Goal: Answer question/provide support: Answer question/provide support

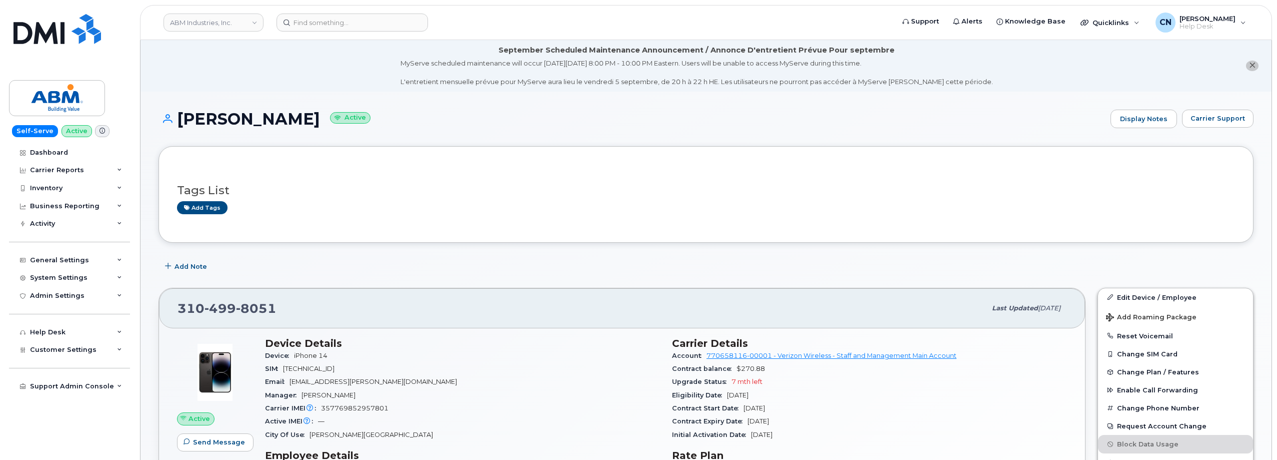
click at [373, 38] on header "ABM Industries, Inc. Support Alerts Knowledge Base Quicklinks Suspend / Cancel …" at bounding box center [706, 22] width 1132 height 35
click at [370, 29] on input at bounding box center [353, 23] width 152 height 18
paste input "[PHONE_NUMBER]"
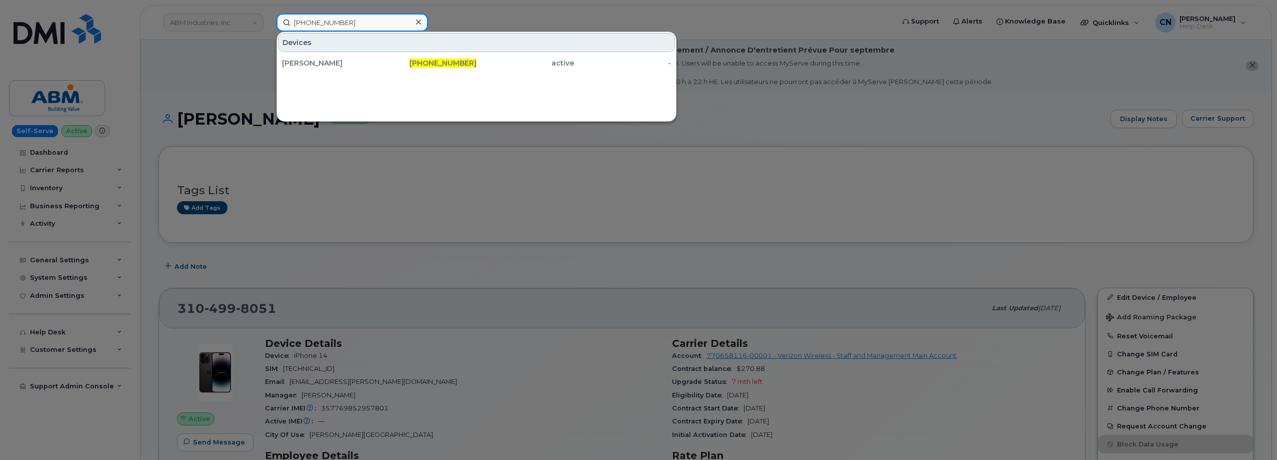
type input "[PHONE_NUMBER]"
click at [317, 60] on div "[PERSON_NAME]" at bounding box center [331, 63] width 98 height 10
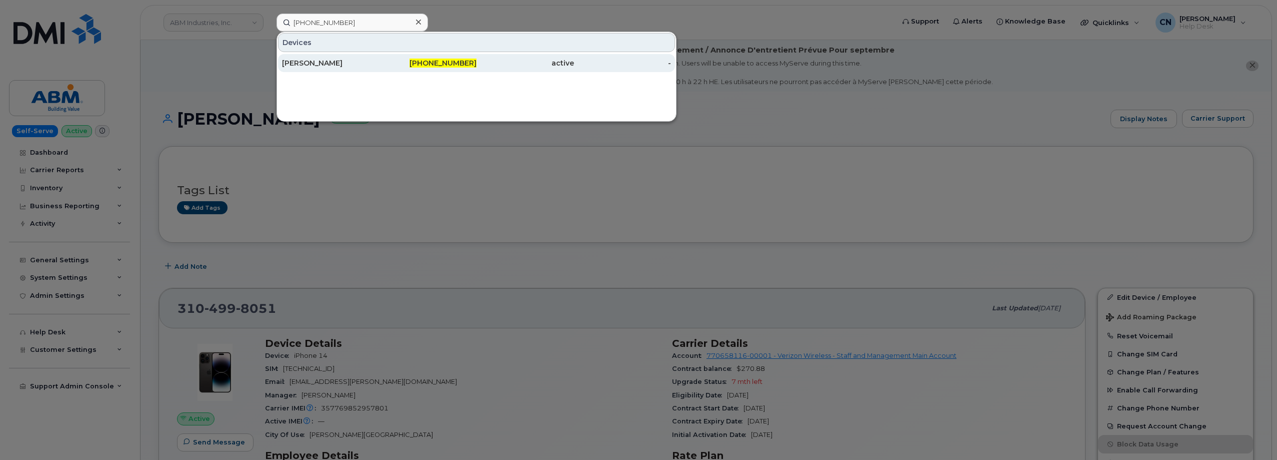
click at [395, 66] on div "[PHONE_NUMBER]" at bounding box center [429, 63] width 98 height 10
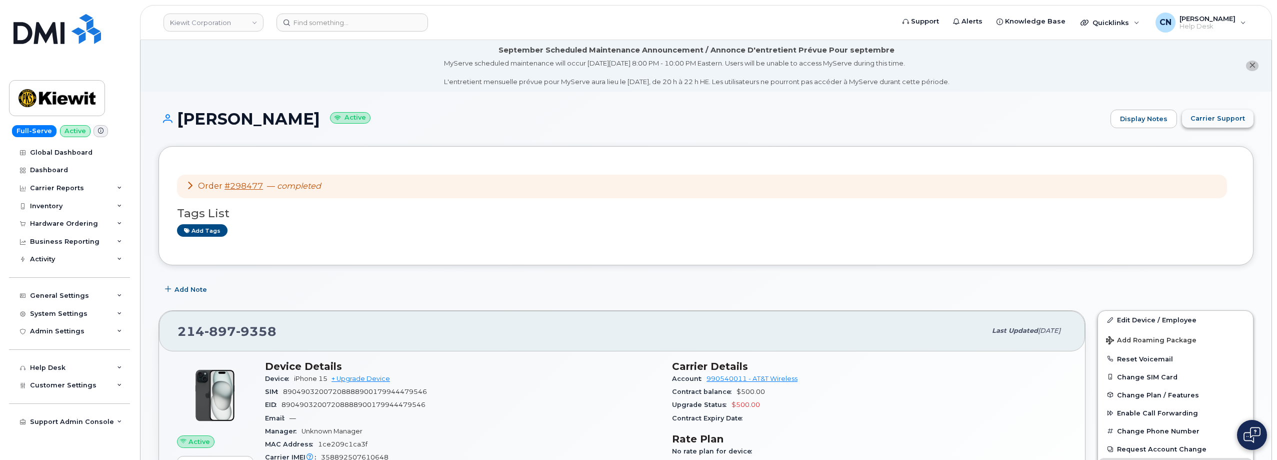
click at [1206, 115] on span "Carrier Support" at bounding box center [1218, 119] width 55 height 10
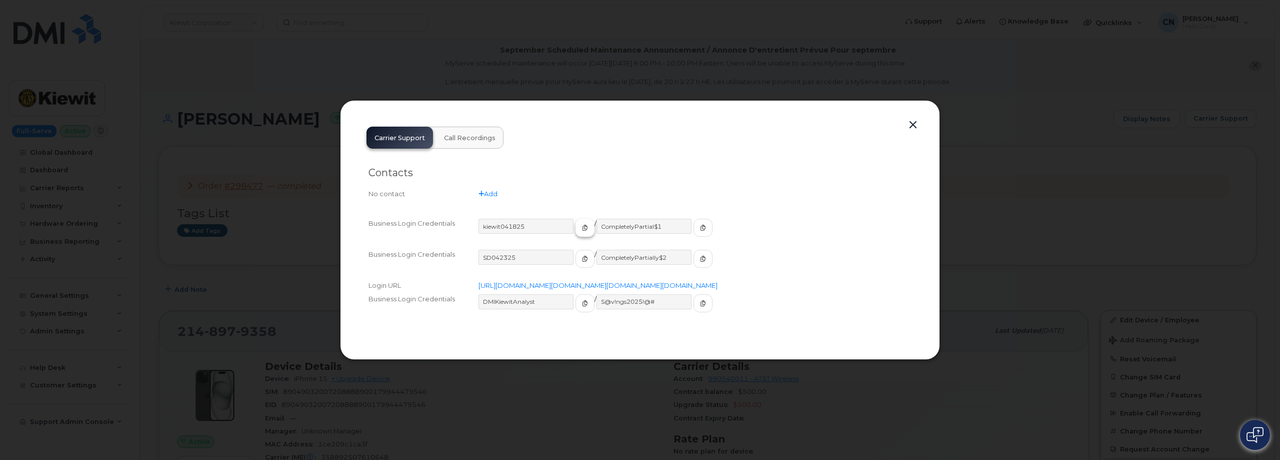
click at [576, 219] on button "button" at bounding box center [585, 228] width 19 height 18
click at [694, 219] on button "button" at bounding box center [703, 228] width 19 height 18
click at [556, 219] on input "kiewit041825" at bounding box center [527, 226] width 96 height 15
click at [581, 223] on span "button" at bounding box center [585, 227] width 9 height 9
click at [665, 219] on input "CompletelyPartial$1" at bounding box center [645, 226] width 96 height 15
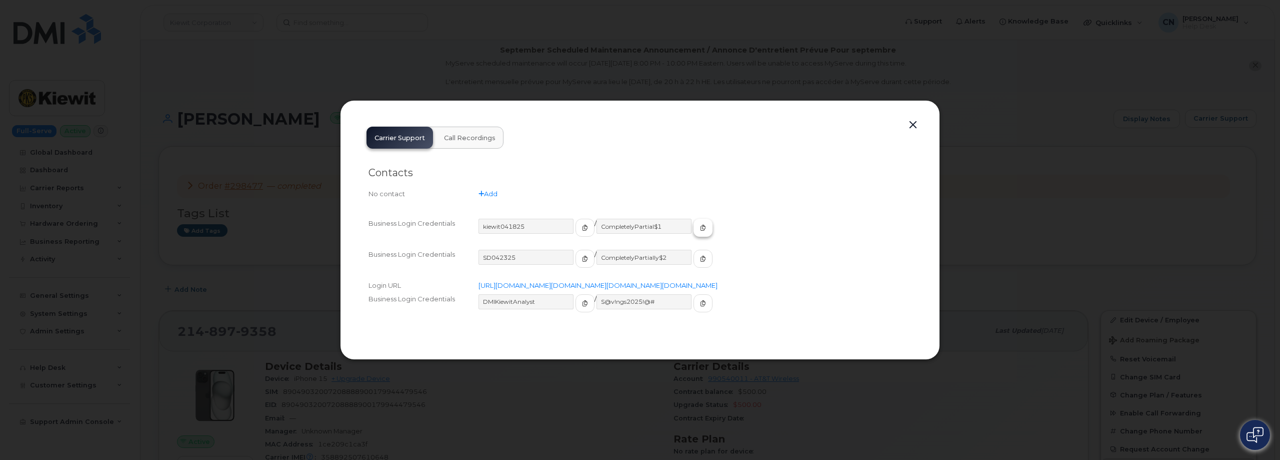
click at [694, 219] on button "button" at bounding box center [703, 228] width 19 height 18
click at [920, 118] on button "button" at bounding box center [913, 125] width 15 height 14
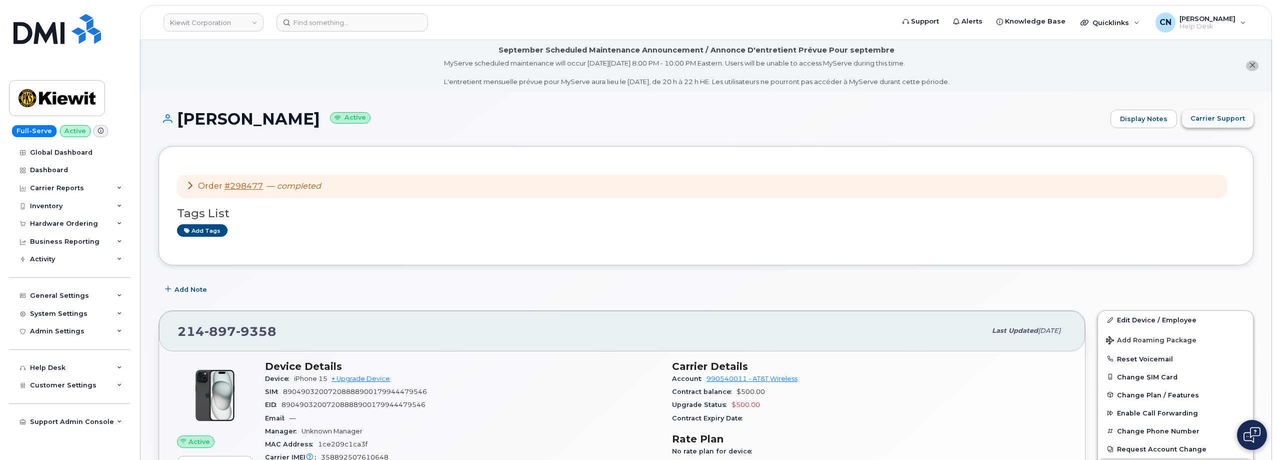
click at [1191, 112] on button "Carrier Support" at bounding box center [1218, 119] width 72 height 18
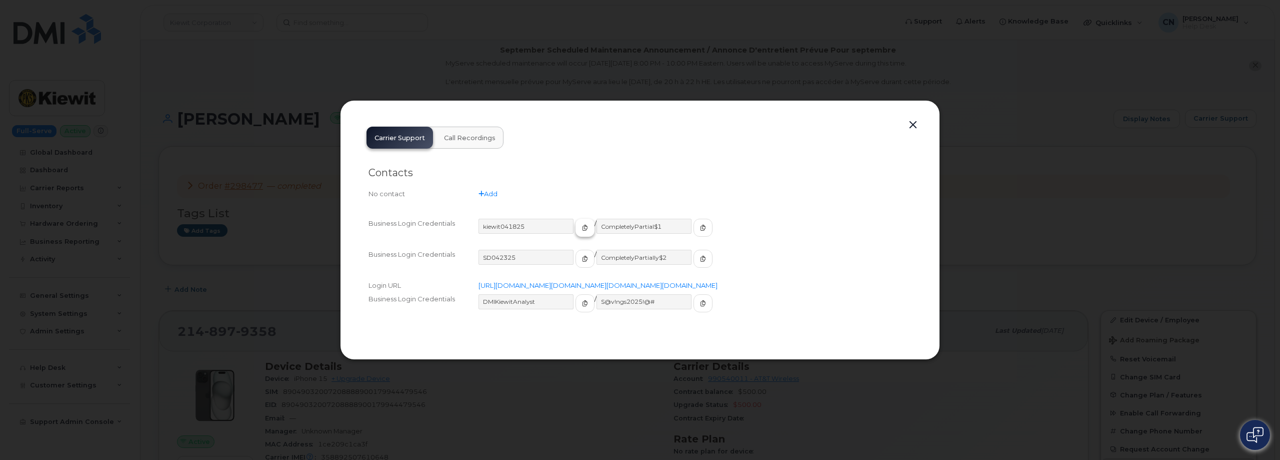
click at [582, 225] on icon "button" at bounding box center [585, 228] width 6 height 6
click at [661, 219] on input "CompletelyPartial$1" at bounding box center [645, 226] width 96 height 15
click at [699, 223] on span "button" at bounding box center [703, 227] width 9 height 9
click at [921, 119] on div "Carrier Support Call Recordings Contacts No contact Add Business Login Credenti…" at bounding box center [640, 230] width 563 height 222
click at [910, 118] on button "button" at bounding box center [913, 125] width 15 height 14
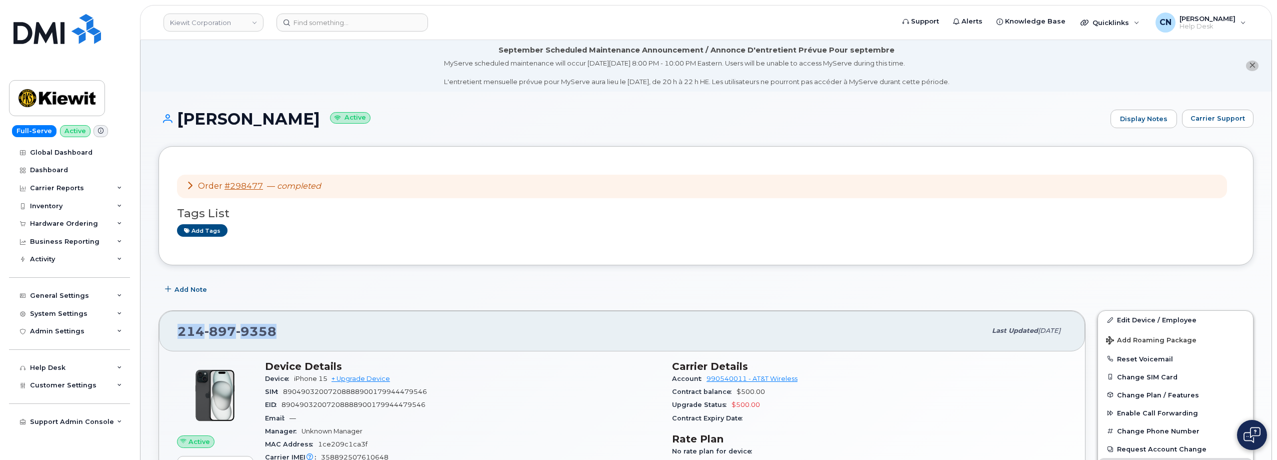
drag, startPoint x: 292, startPoint y: 324, endPoint x: 148, endPoint y: 321, distance: 143.5
copy span "214 897 9358"
